Goal: Task Accomplishment & Management: Manage account settings

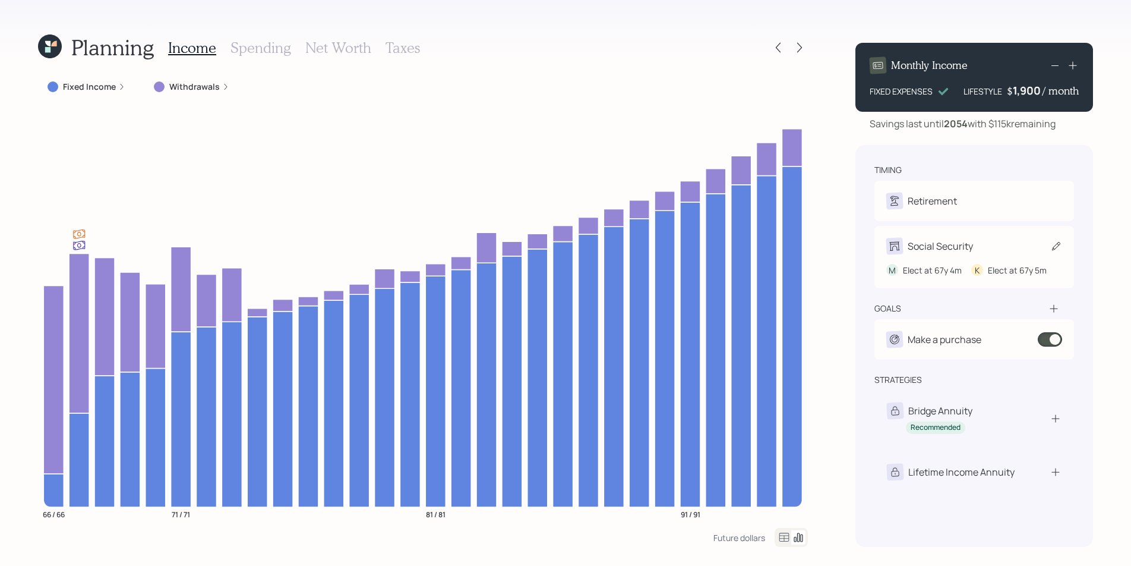
click at [935, 248] on div "Social Security" at bounding box center [940, 246] width 65 height 14
select select "4"
select select "5"
